Goal: Task Accomplishment & Management: Use online tool/utility

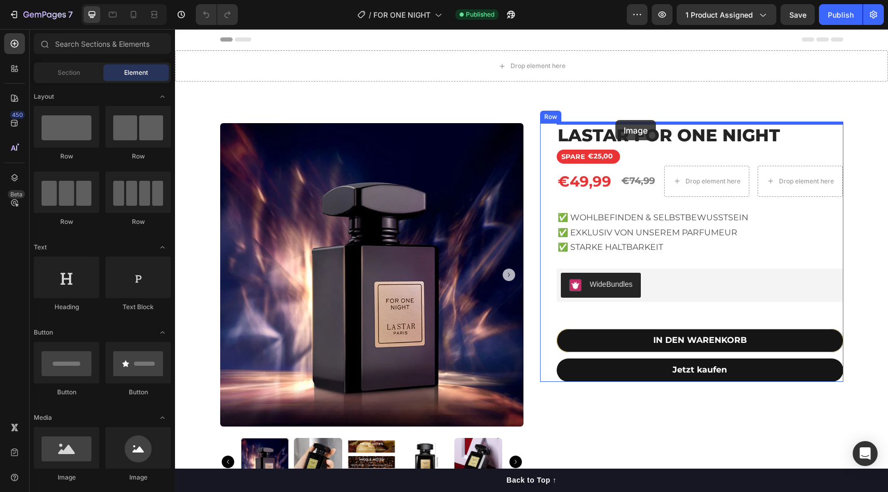
drag, startPoint x: 244, startPoint y: 485, endPoint x: 616, endPoint y: 120, distance: 521.0
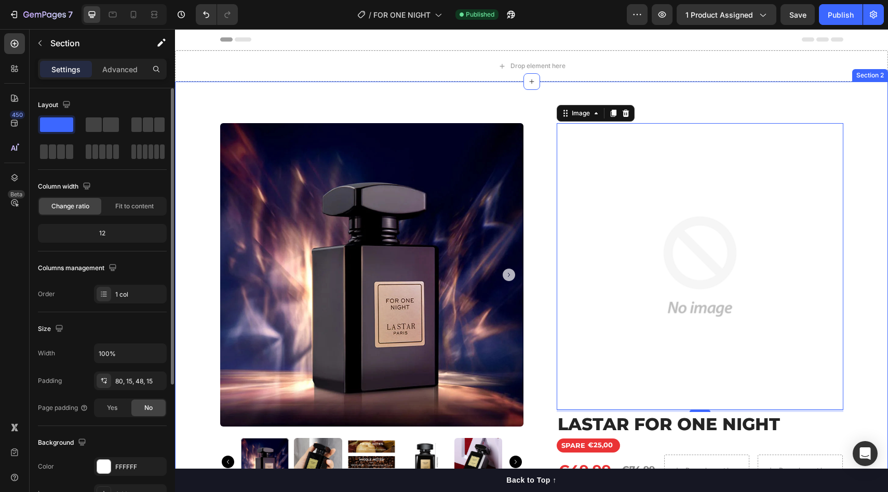
click at [536, 107] on div "Product Images Image 4 LASTAR FOR ONE NIGHT Product Title SPARE €25,00 Discount…" at bounding box center [531, 389] width 713 height 615
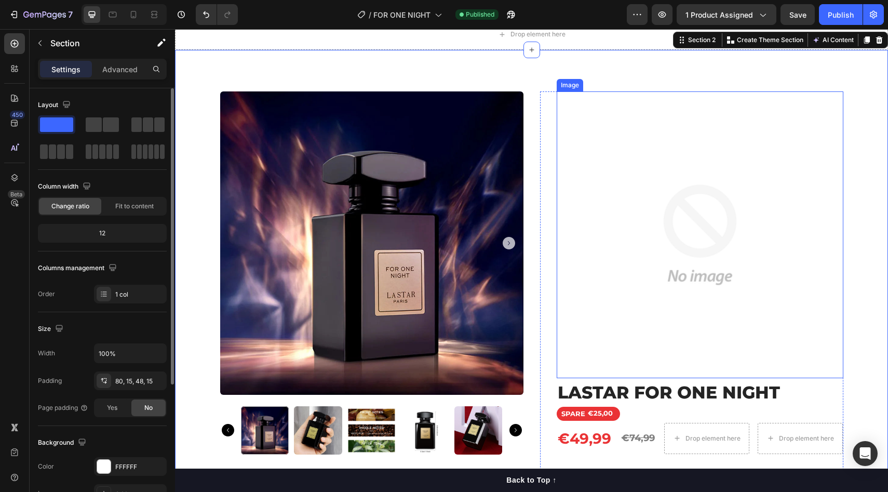
scroll to position [9, 0]
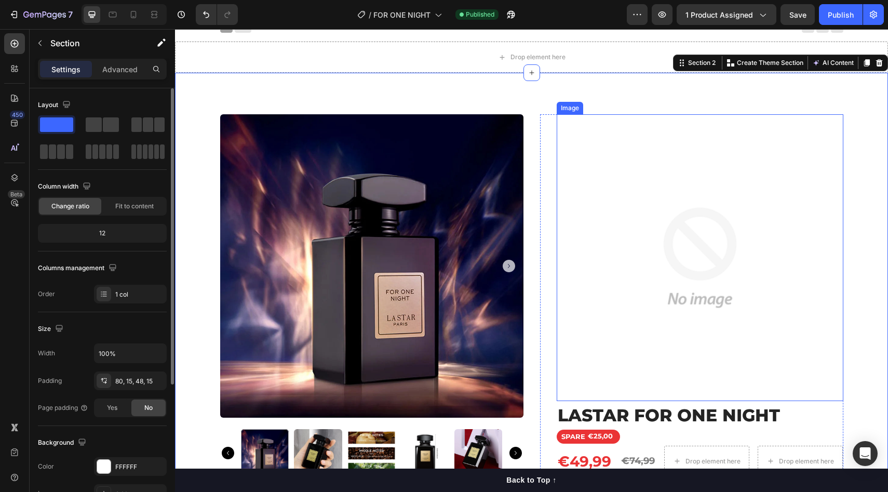
click at [625, 282] on img at bounding box center [700, 257] width 287 height 287
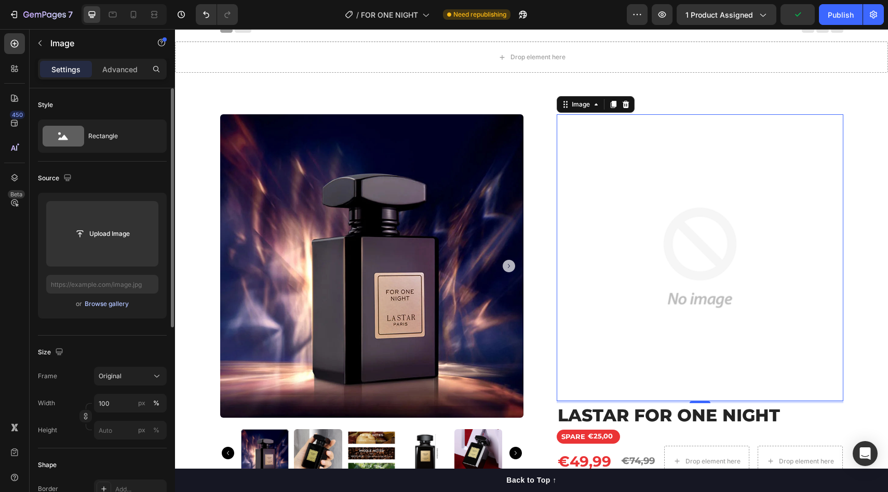
click at [113, 304] on div "Browse gallery" at bounding box center [107, 303] width 44 height 9
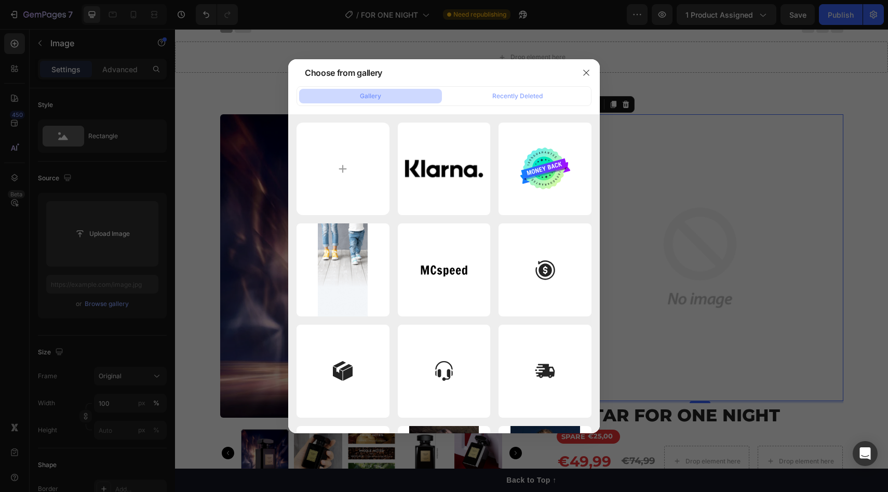
click at [685, 99] on div at bounding box center [444, 246] width 888 height 492
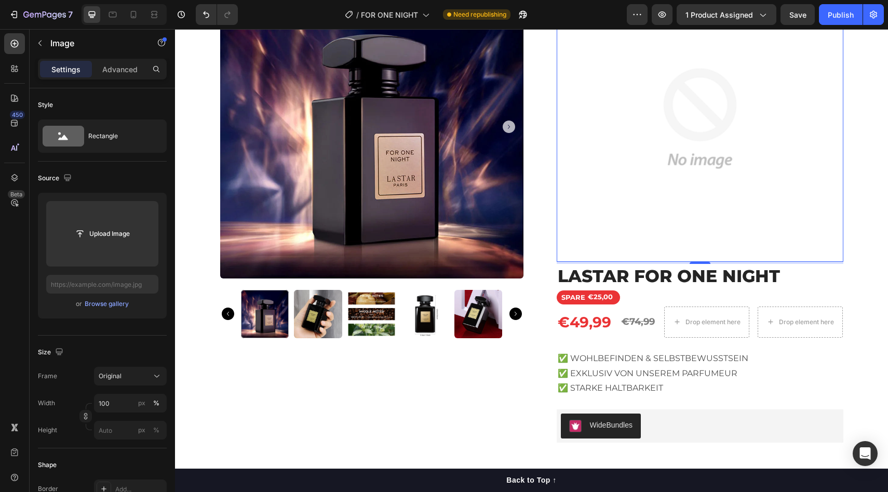
scroll to position [154, 0]
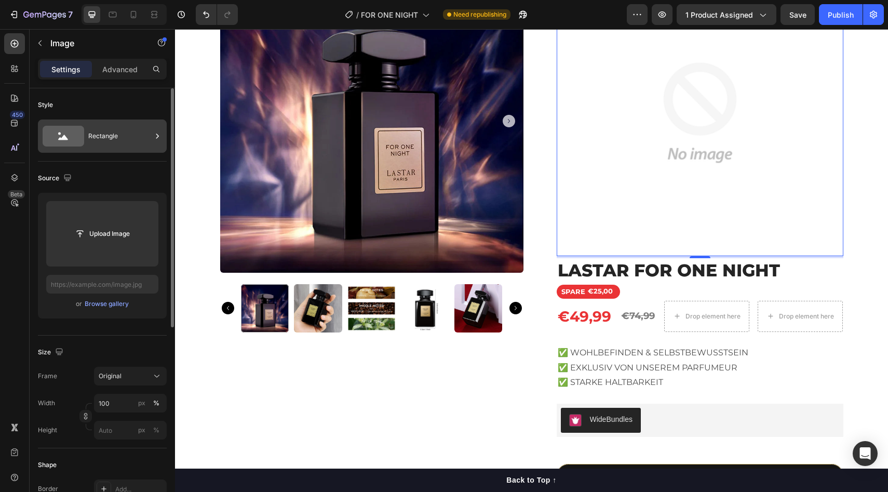
click at [132, 149] on div "Rectangle" at bounding box center [102, 136] width 129 height 33
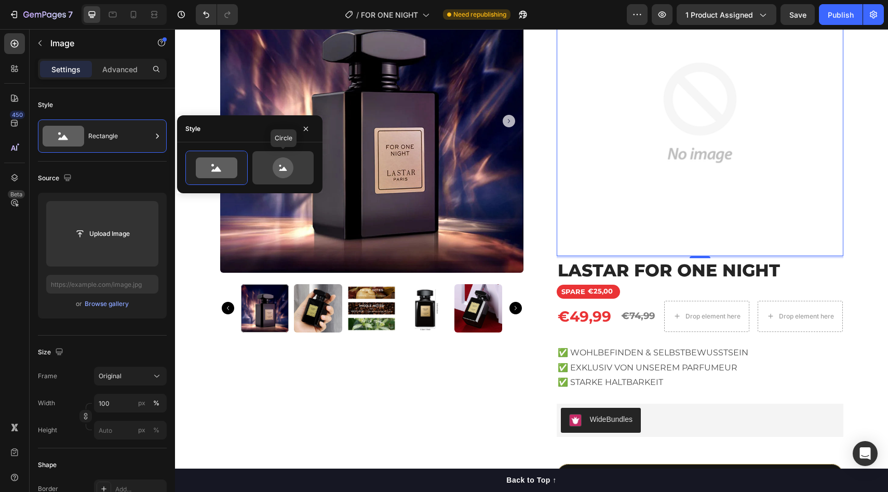
click at [281, 176] on icon at bounding box center [283, 167] width 21 height 21
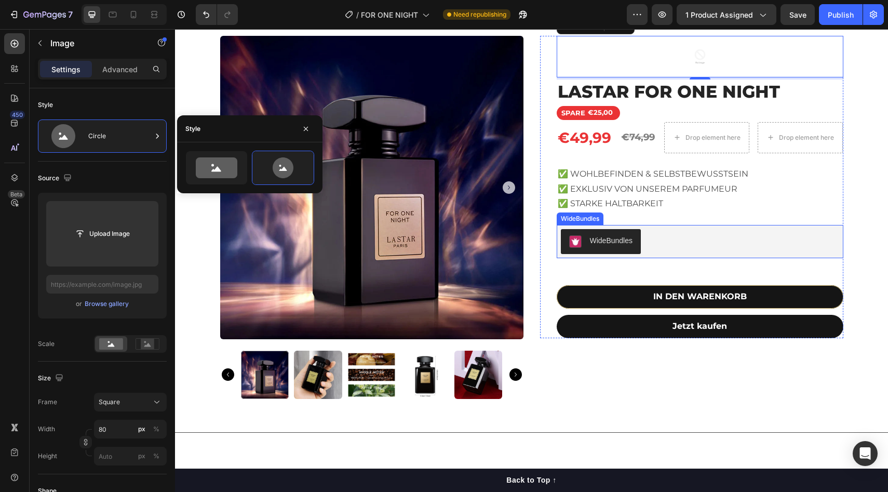
scroll to position [0, 0]
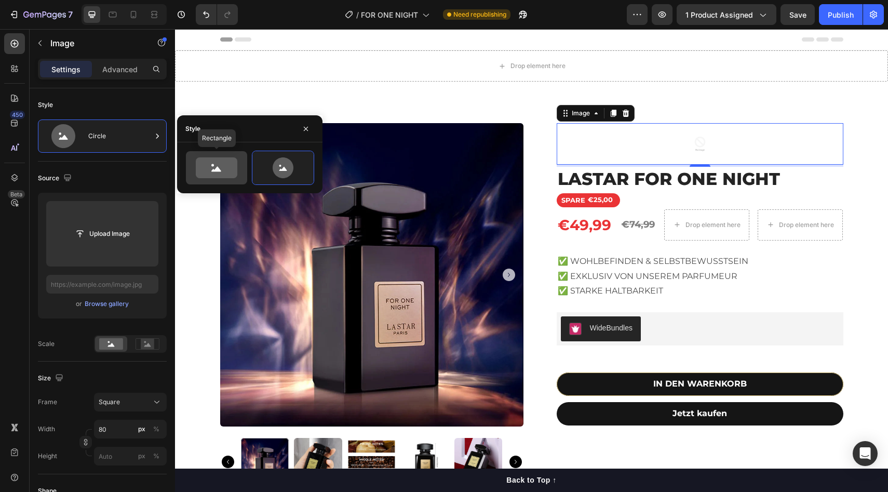
click at [219, 160] on icon at bounding box center [217, 167] width 42 height 21
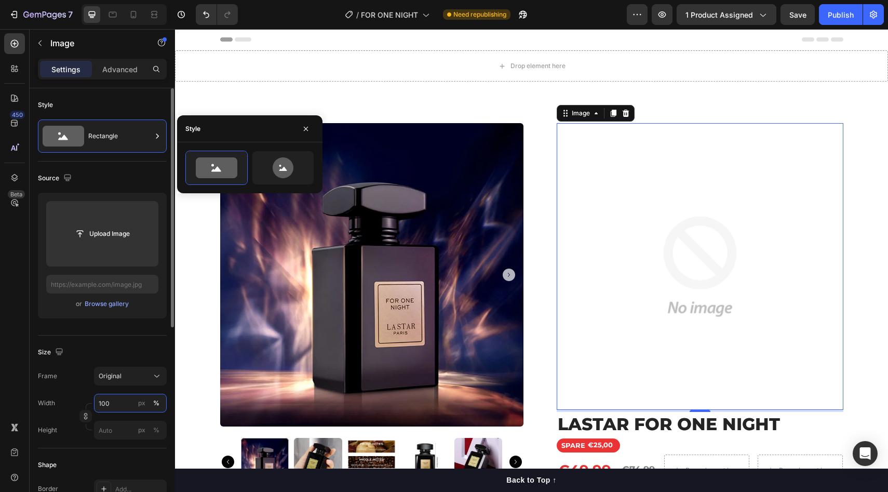
click at [112, 401] on input "100" at bounding box center [130, 403] width 73 height 19
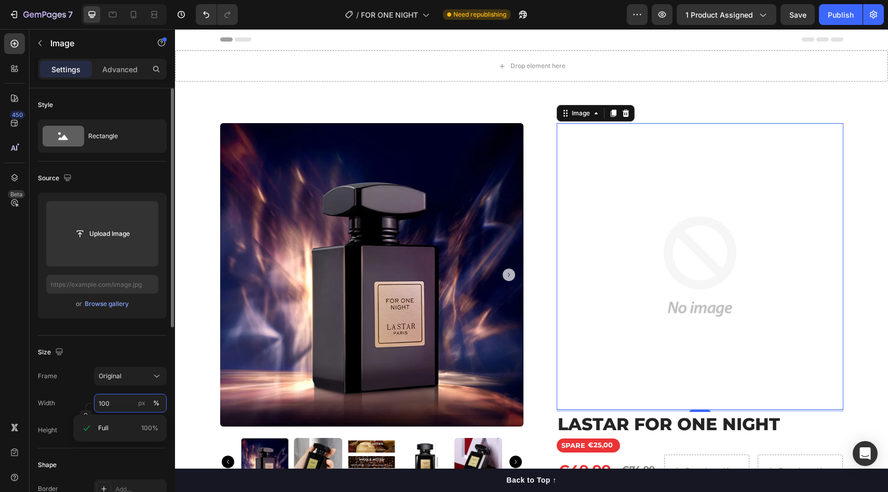
click at [112, 401] on input "100" at bounding box center [130, 403] width 73 height 19
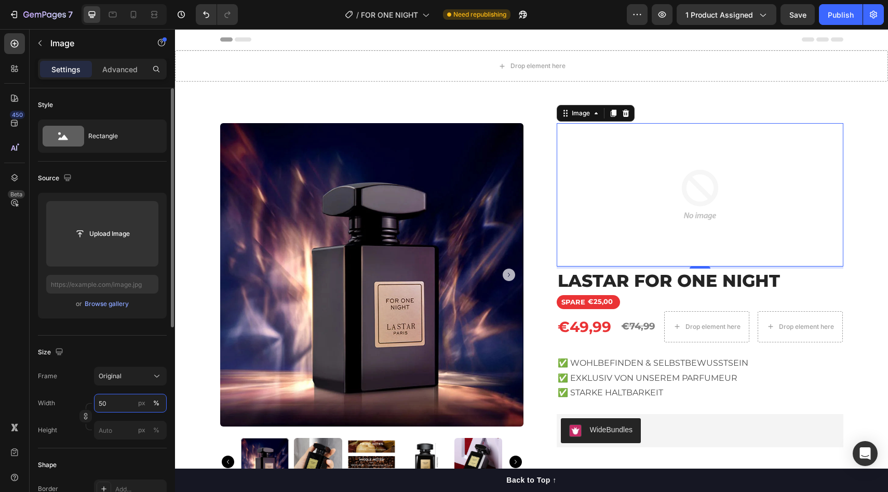
type input "5"
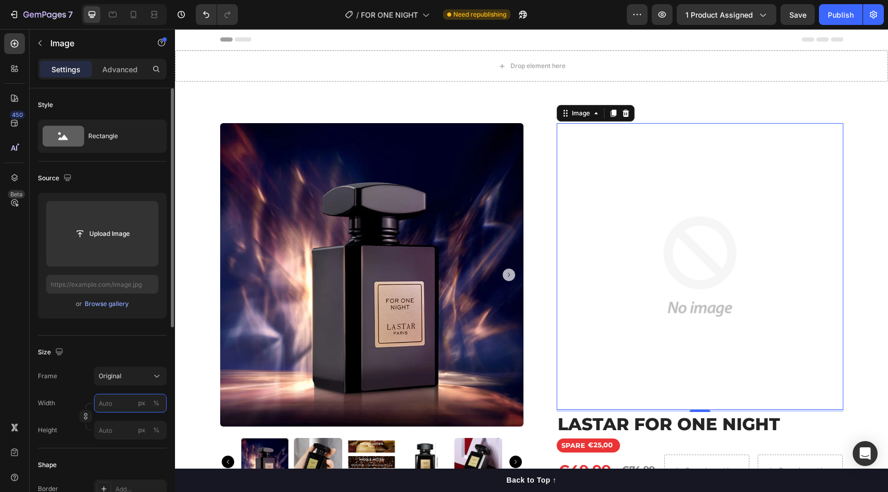
type input "5"
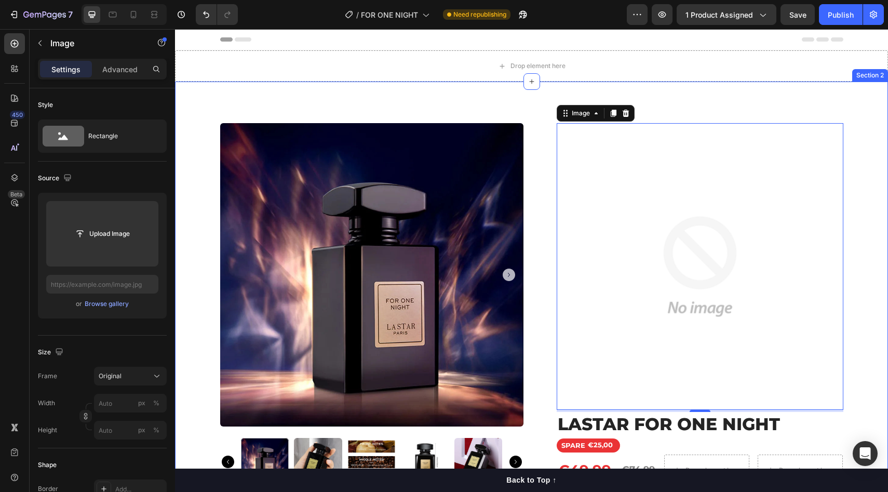
click at [390, 109] on div "Product Images Image 4 LASTAR FOR ONE NIGHT Product Title SPARE €25,00 Discount…" at bounding box center [531, 389] width 713 height 615
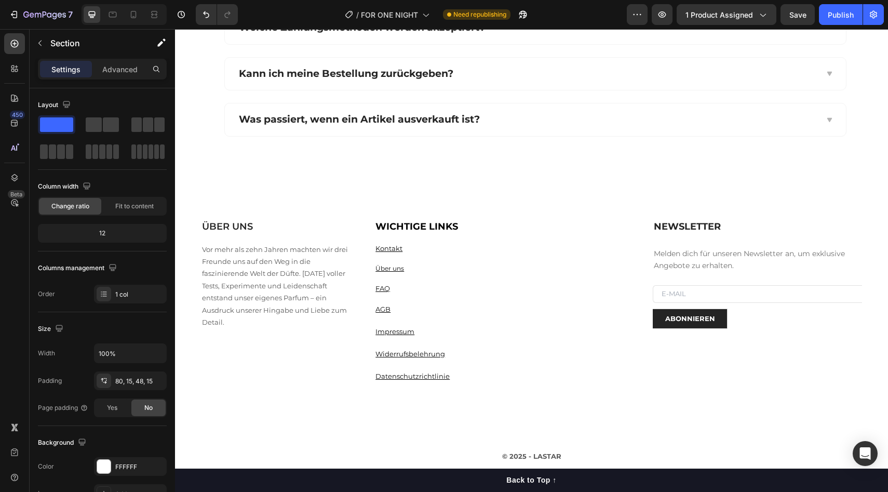
scroll to position [1298, 0]
